Goal: Task Accomplishment & Management: Use online tool/utility

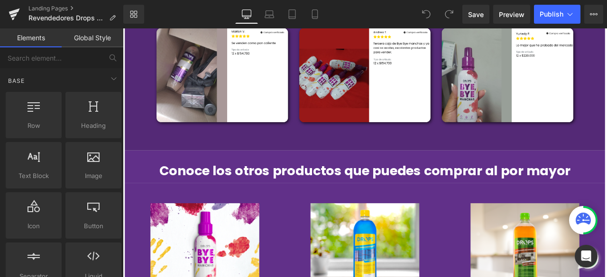
scroll to position [642, 0]
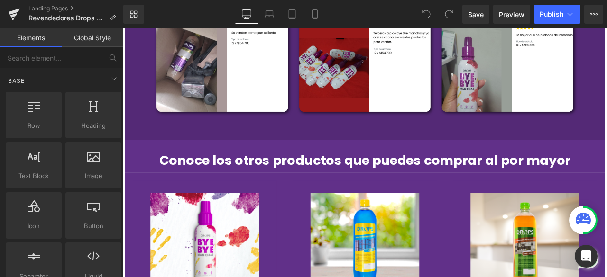
drag, startPoint x: 118, startPoint y: 138, endPoint x: 119, endPoint y: 131, distance: 7.2
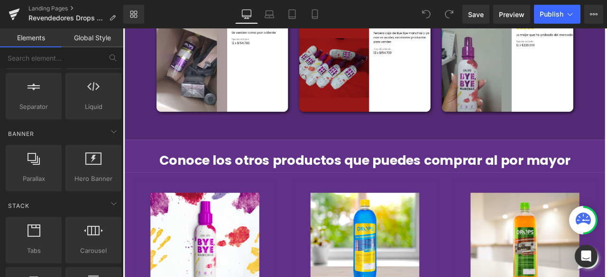
scroll to position [171, 0]
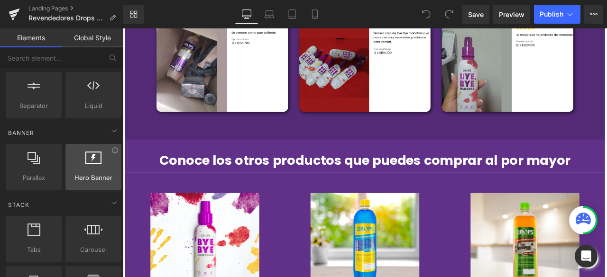
drag, startPoint x: 84, startPoint y: 198, endPoint x: 88, endPoint y: 143, distance: 54.6
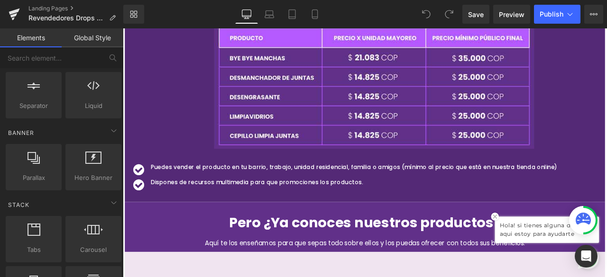
scroll to position [1477, 0]
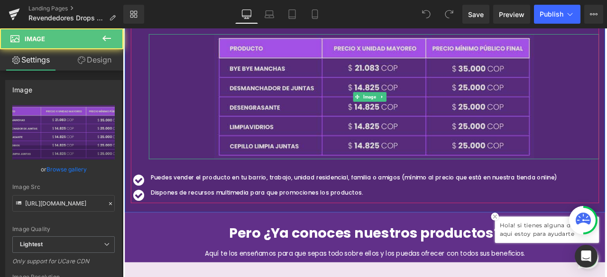
click at [478, 173] on img at bounding box center [420, 109] width 379 height 148
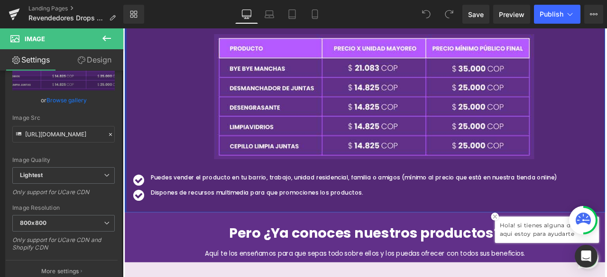
scroll to position [131, 0]
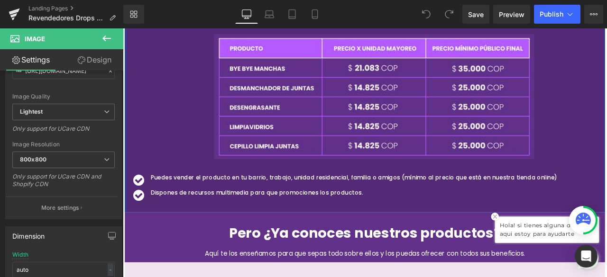
click at [121, 137] on b at bounding box center [121, 134] width 4 height 51
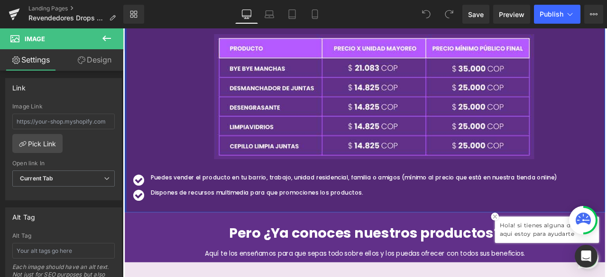
scroll to position [0, 0]
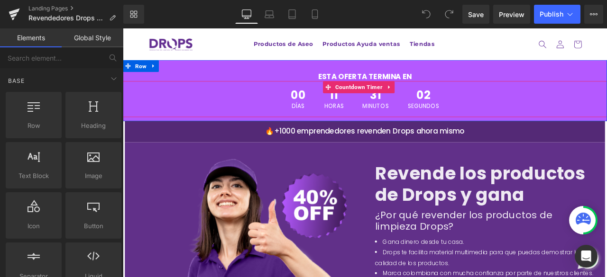
click at [452, 115] on div "02 Segundos" at bounding box center [478, 112] width 57 height 43
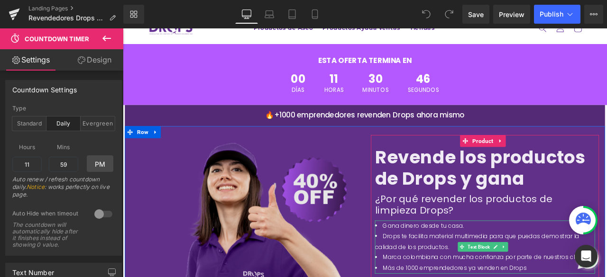
scroll to position [95, 0]
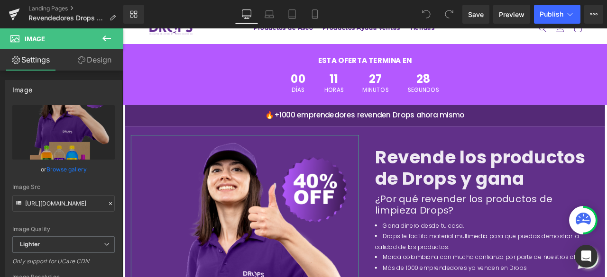
click at [100, 57] on link "Design" at bounding box center [94, 59] width 62 height 21
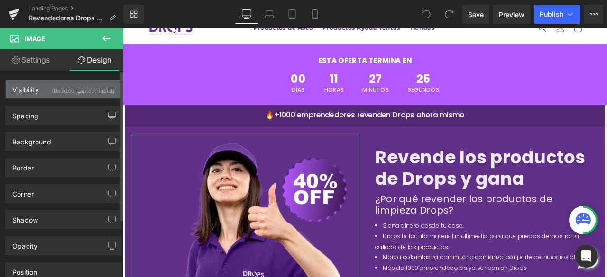
click at [79, 94] on div "(Desktop, Laptop, Tablet)" at bounding box center [83, 89] width 63 height 16
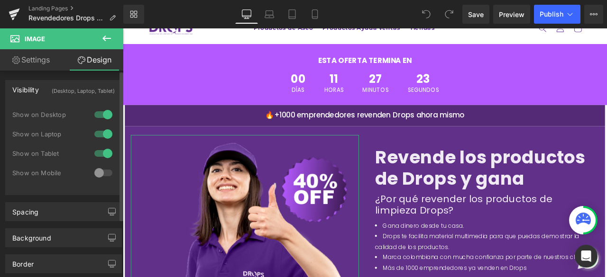
click at [80, 94] on div "(Desktop, Laptop, Tablet)" at bounding box center [83, 89] width 63 height 16
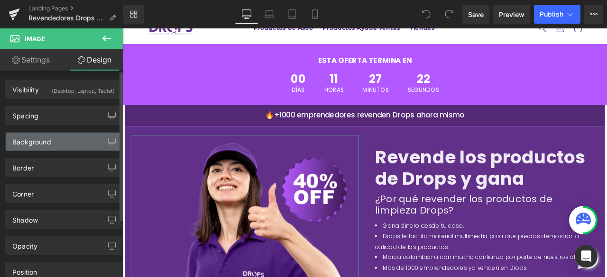
click at [73, 142] on div "Background" at bounding box center [64, 142] width 116 height 18
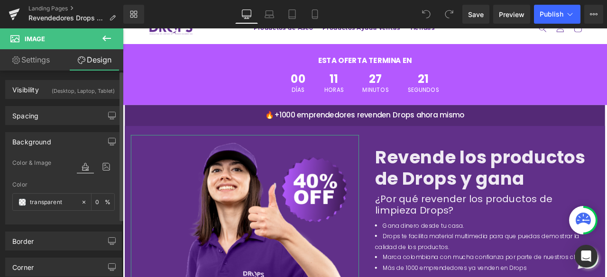
click at [73, 142] on div "Background" at bounding box center [64, 142] width 116 height 18
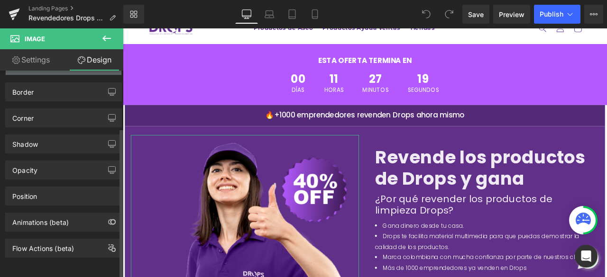
scroll to position [80, 0]
click at [103, 36] on icon at bounding box center [106, 38] width 11 height 11
